Goal: Task Accomplishment & Management: Manage account settings

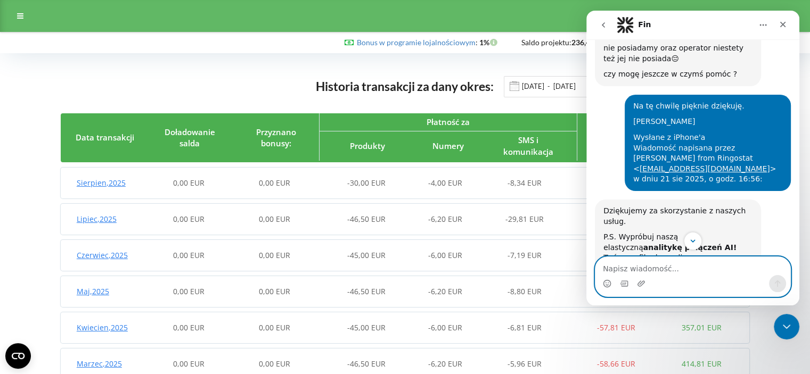
scroll to position [3987, 0]
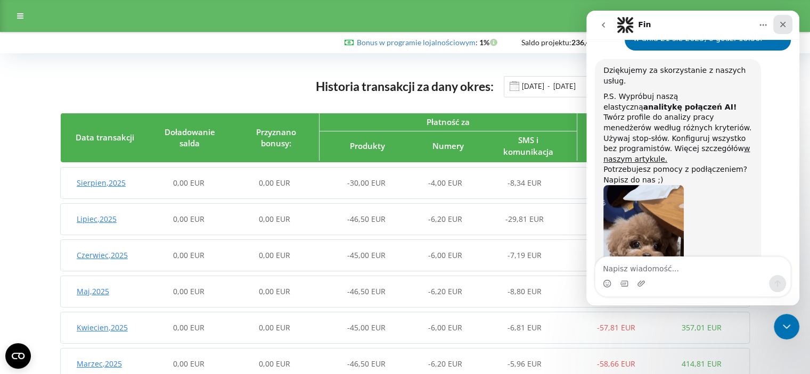
click at [786, 25] on icon "Zamknij" at bounding box center [782, 24] width 9 height 9
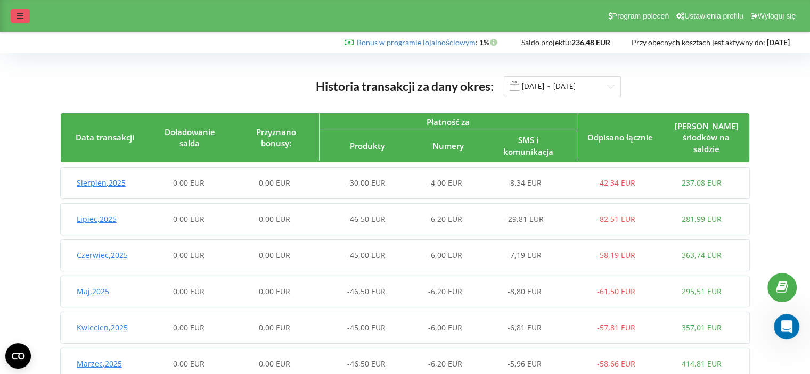
click at [21, 17] on icon at bounding box center [20, 15] width 6 height 7
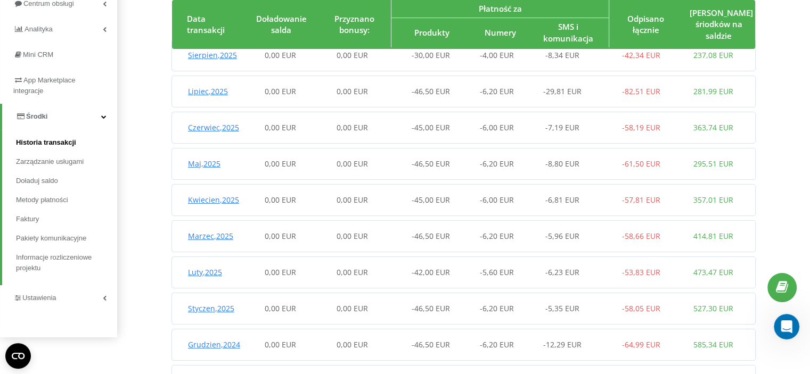
scroll to position [10, 0]
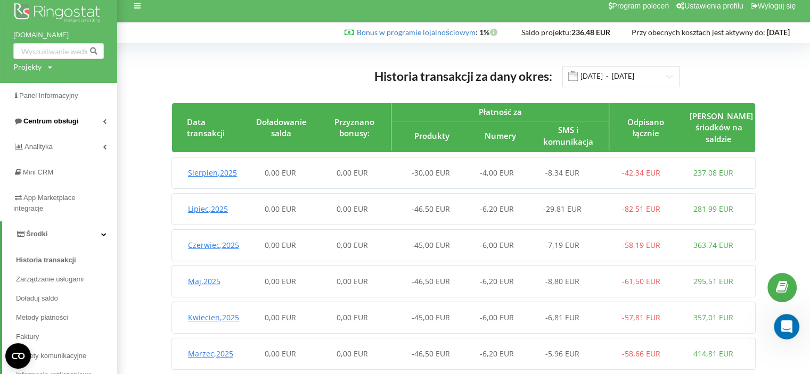
click at [110, 123] on link "Centrum obsługi" at bounding box center [58, 122] width 117 height 26
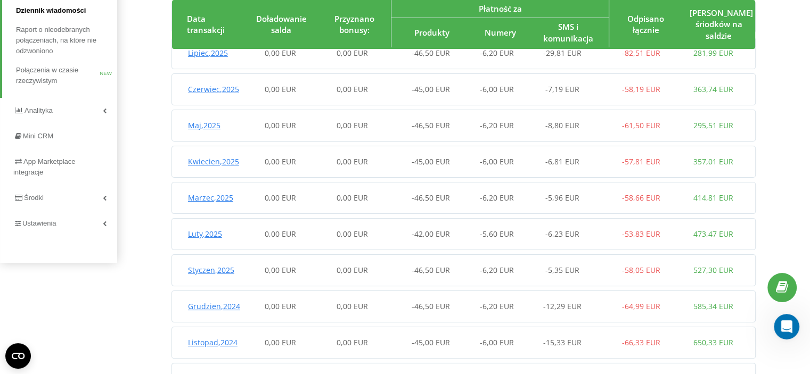
scroll to position [166, 0]
click at [101, 220] on link "Ustawienia" at bounding box center [58, 224] width 117 height 26
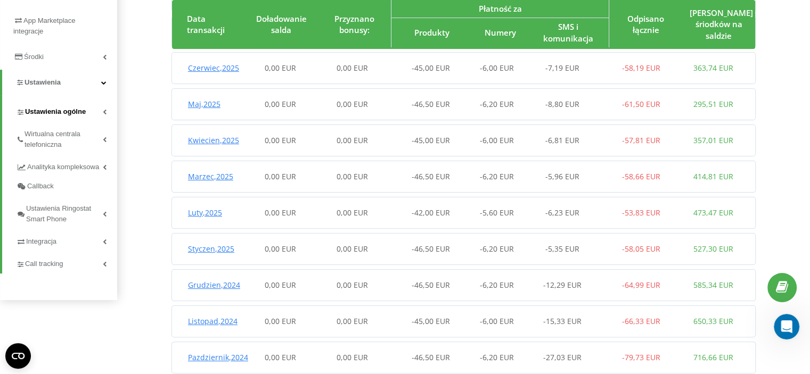
scroll to position [188, 0]
click at [61, 138] on span "Wirtualna centrala telefoniczna" at bounding box center [63, 138] width 78 height 21
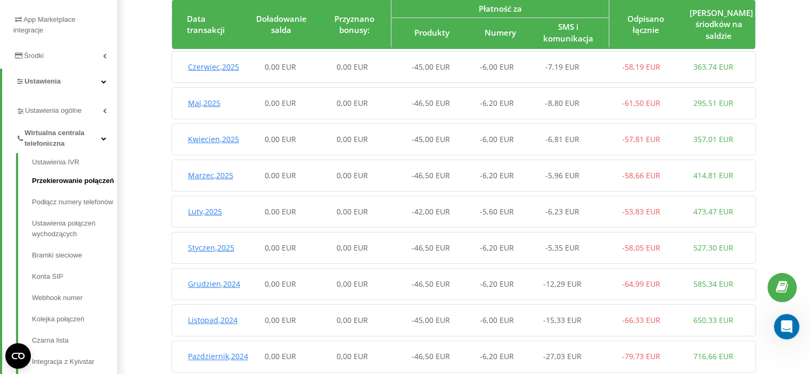
scroll to position [241, 0]
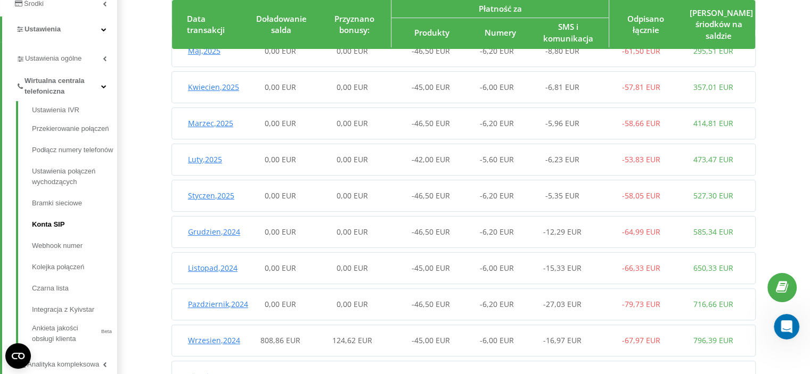
click at [59, 224] on link "Konta SIP" at bounding box center [74, 224] width 85 height 21
